Goal: Task Accomplishment & Management: Use online tool/utility

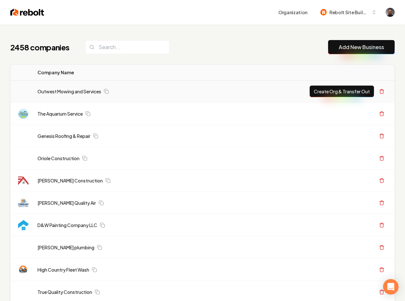
click at [60, 92] on link "Outwest Mowing and Services" at bounding box center [69, 91] width 64 height 6
click at [59, 91] on link "Outwest Mowing and Services" at bounding box center [69, 91] width 64 height 6
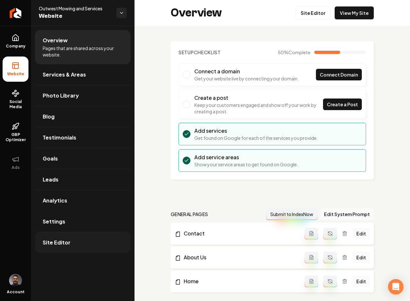
click at [63, 244] on span "Site Editor" at bounding box center [57, 243] width 28 height 8
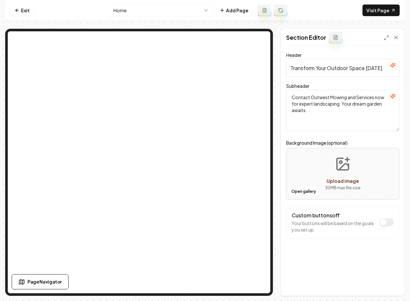
click at [147, 13] on html "Computer Required This feature is only available on a computer. Please switch t…" at bounding box center [205, 150] width 410 height 301
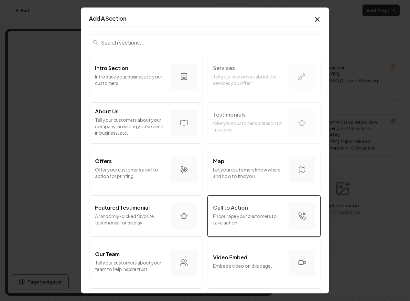
click at [260, 217] on p "Encourage your customers to take action." at bounding box center [248, 219] width 71 height 13
